Goal: Task Accomplishment & Management: Manage account settings

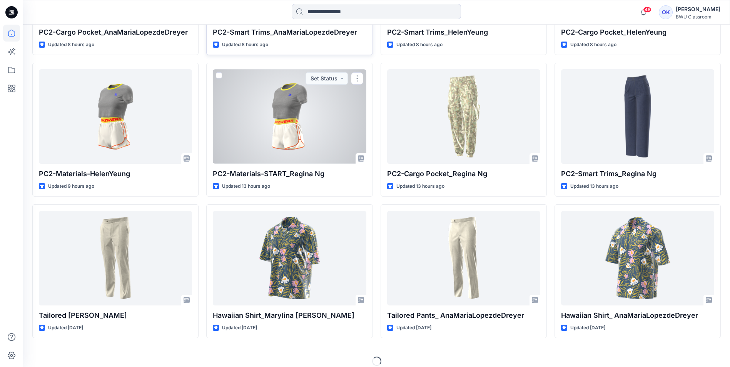
scroll to position [331, 0]
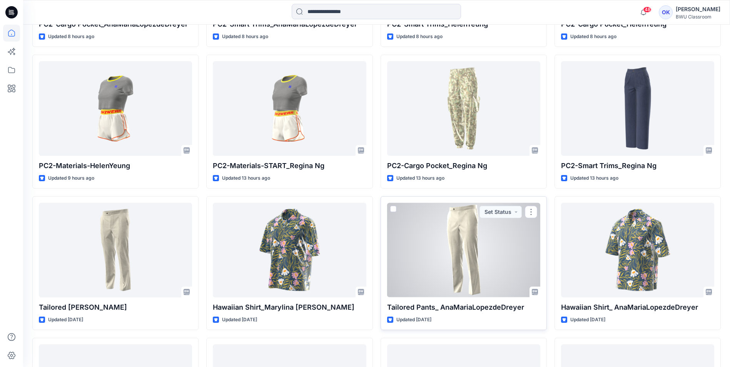
click at [452, 240] on div at bounding box center [463, 250] width 153 height 94
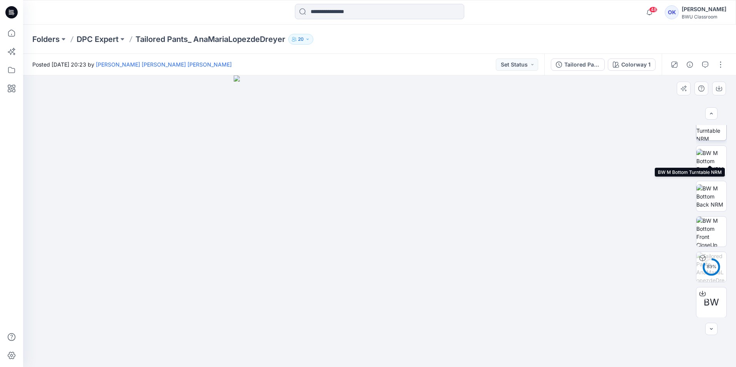
scroll to position [51, 0]
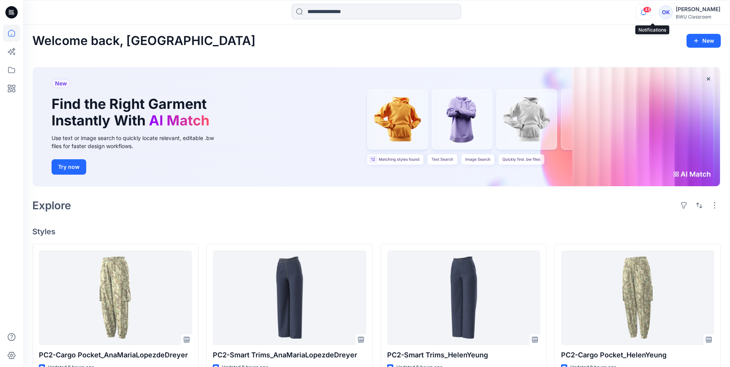
click at [650, 10] on icon "button" at bounding box center [643, 12] width 15 height 15
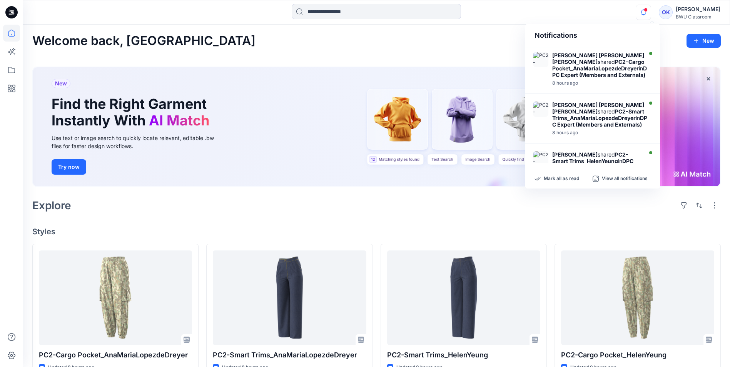
click at [650, 10] on icon "button" at bounding box center [643, 12] width 15 height 15
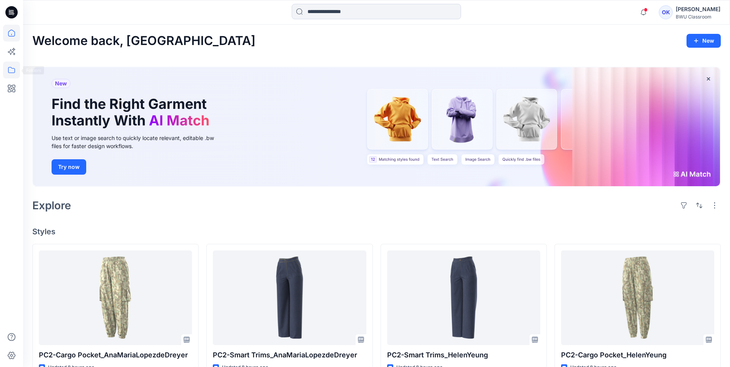
click at [11, 71] on icon at bounding box center [11, 70] width 17 height 17
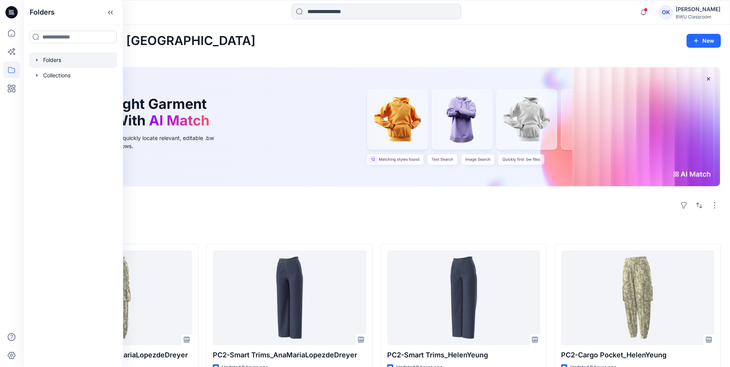
click at [38, 57] on icon "button" at bounding box center [37, 60] width 6 height 6
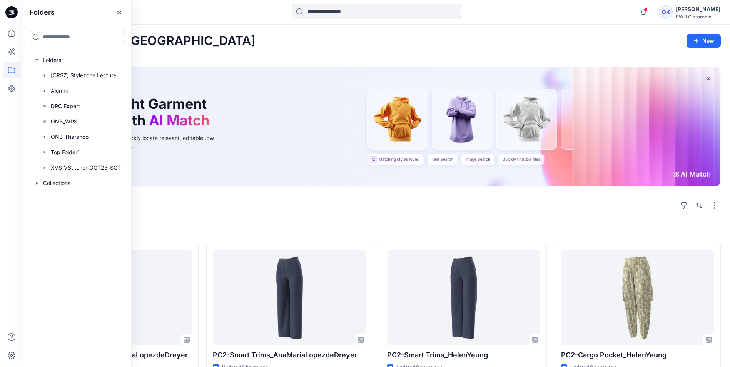
click at [213, 10] on div at bounding box center [376, 12] width 353 height 17
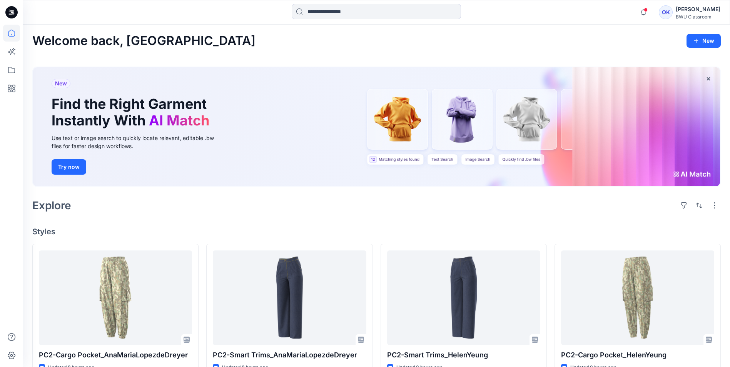
click at [691, 17] on div "BWU Classroom" at bounding box center [698, 17] width 45 height 6
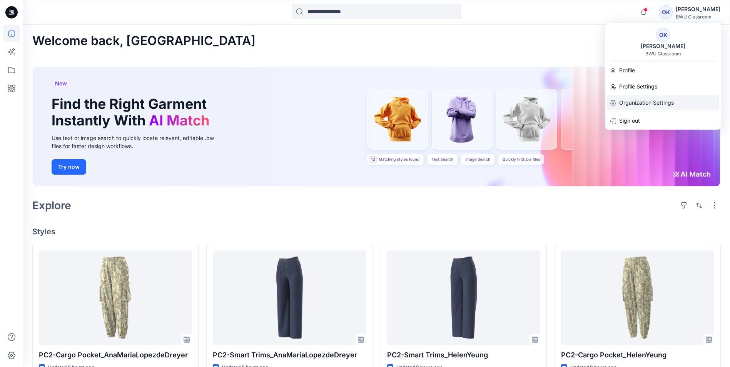
click at [647, 99] on p "Organization Settings" at bounding box center [646, 102] width 55 height 15
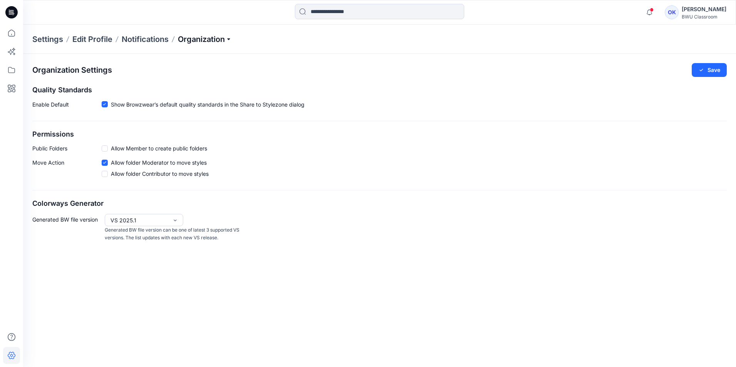
click at [208, 42] on p "Organization" at bounding box center [205, 39] width 54 height 11
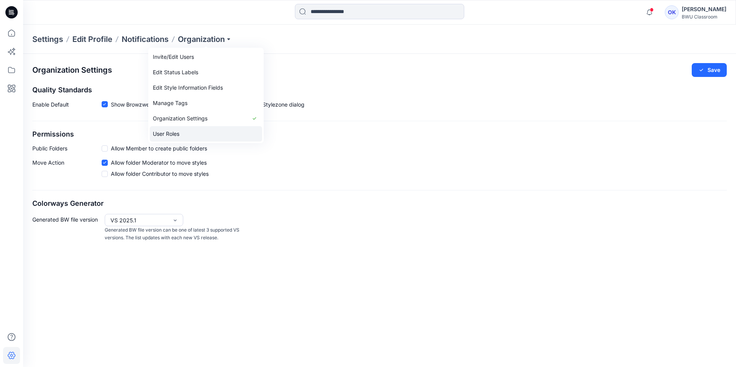
click at [183, 133] on link "User Roles" at bounding box center [206, 133] width 112 height 15
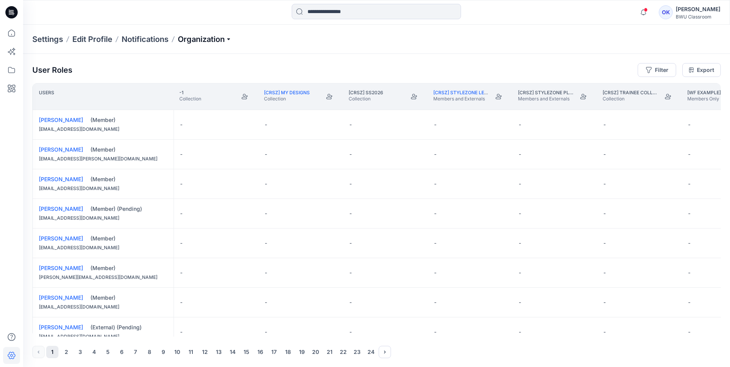
click at [210, 38] on p "Organization" at bounding box center [205, 39] width 54 height 11
click at [660, 72] on button "Filter" at bounding box center [657, 70] width 38 height 14
click at [610, 88] on div at bounding box center [628, 91] width 79 height 10
type input "****"
click at [650, 109] on div "HO [PERSON_NAME]" at bounding box center [628, 109] width 75 height 11
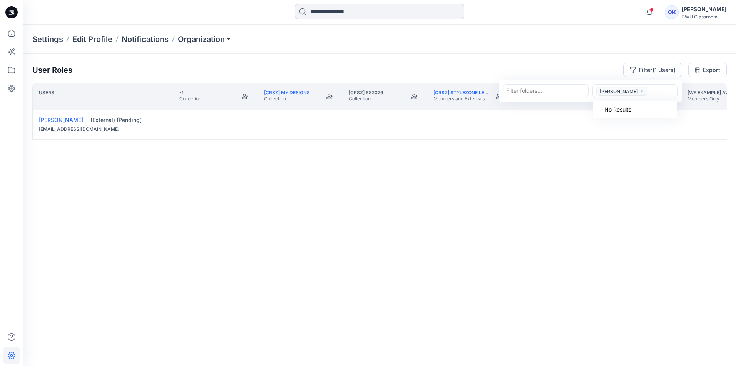
click at [640, 91] on icon "close" at bounding box center [641, 91] width 2 height 2
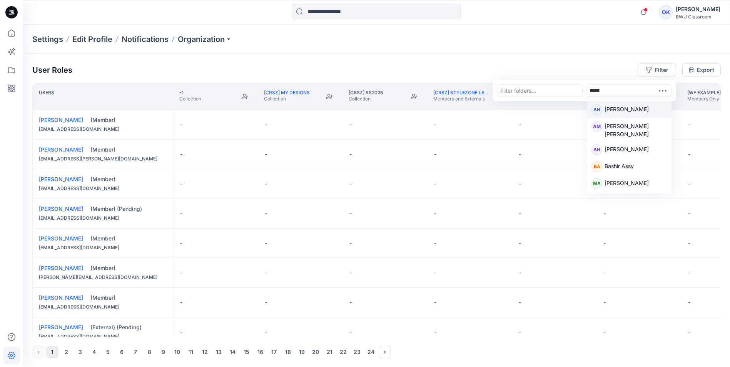
type input "******"
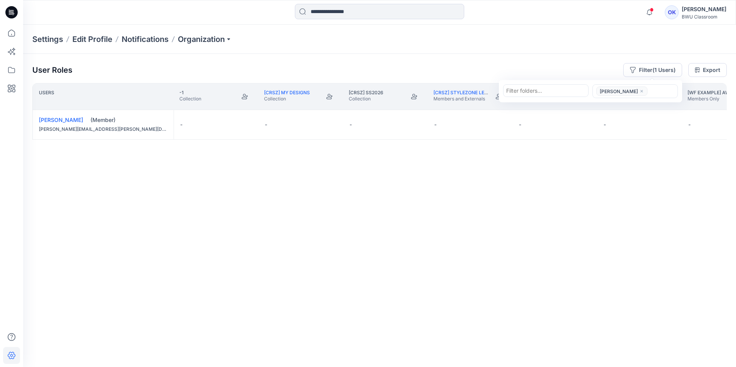
click at [640, 90] on icon "close" at bounding box center [641, 91] width 2 height 2
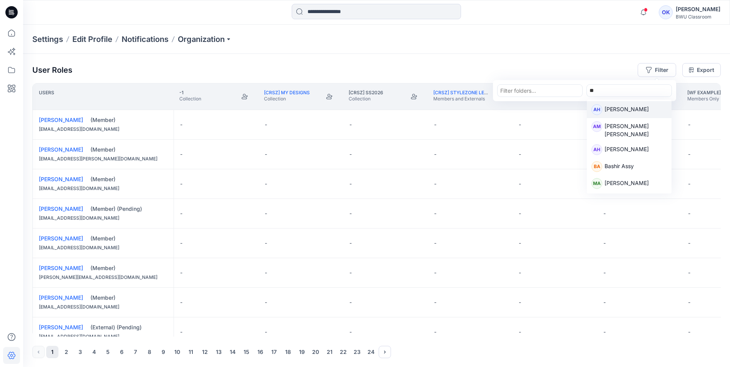
type input "***"
click at [636, 106] on p "[PERSON_NAME]" at bounding box center [626, 110] width 44 height 10
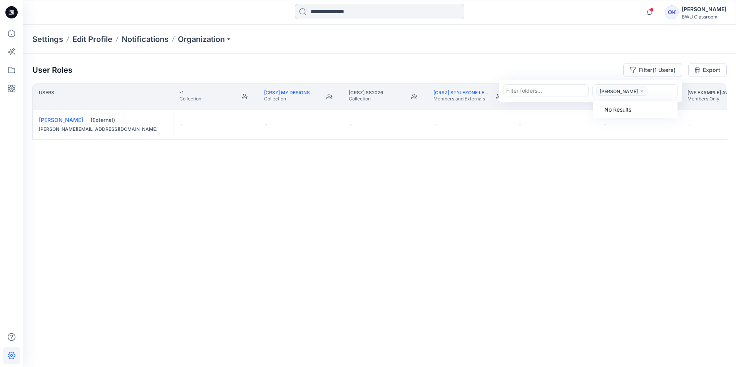
click at [643, 90] on icon "close" at bounding box center [641, 91] width 5 height 5
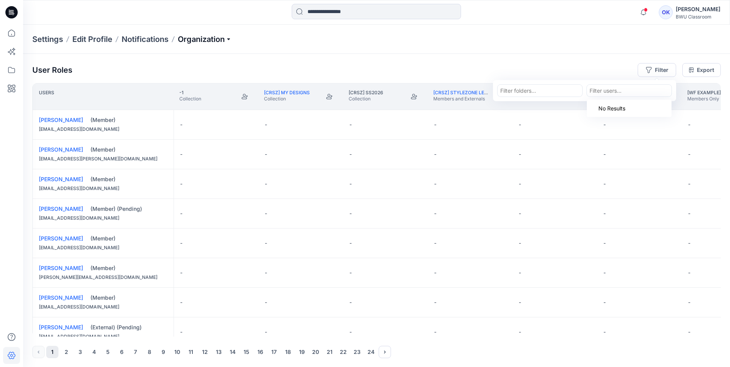
click at [182, 38] on p "Organization" at bounding box center [205, 39] width 54 height 11
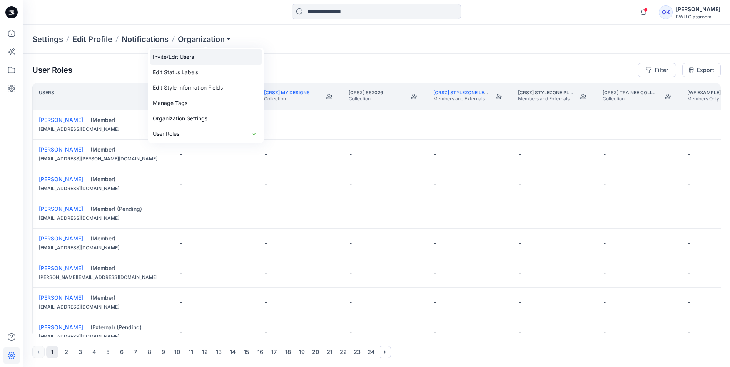
click at [183, 56] on link "Invite/Edit Users" at bounding box center [206, 56] width 112 height 15
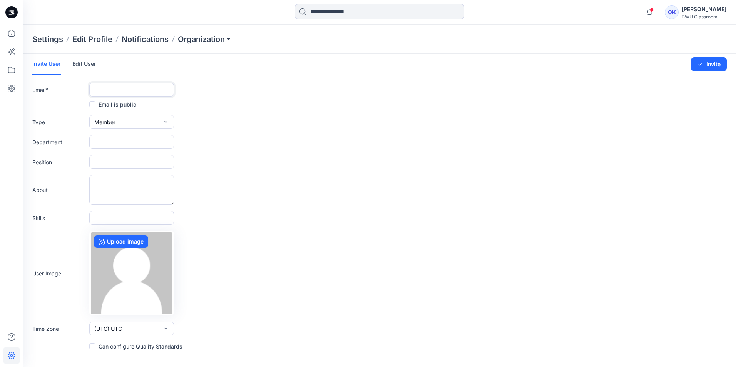
click at [147, 90] on input "text" at bounding box center [131, 90] width 85 height 14
paste input "**********"
type input "**********"
click at [296, 97] on form "**********" at bounding box center [379, 202] width 713 height 297
click at [152, 120] on button "Member" at bounding box center [131, 122] width 85 height 14
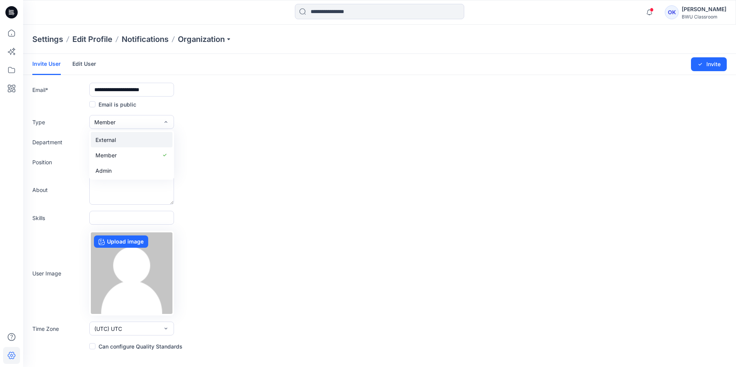
click at [133, 139] on button "External" at bounding box center [132, 139] width 82 height 15
click at [699, 64] on icon "submit" at bounding box center [700, 64] width 6 height 6
